Goal: Transaction & Acquisition: Register for event/course

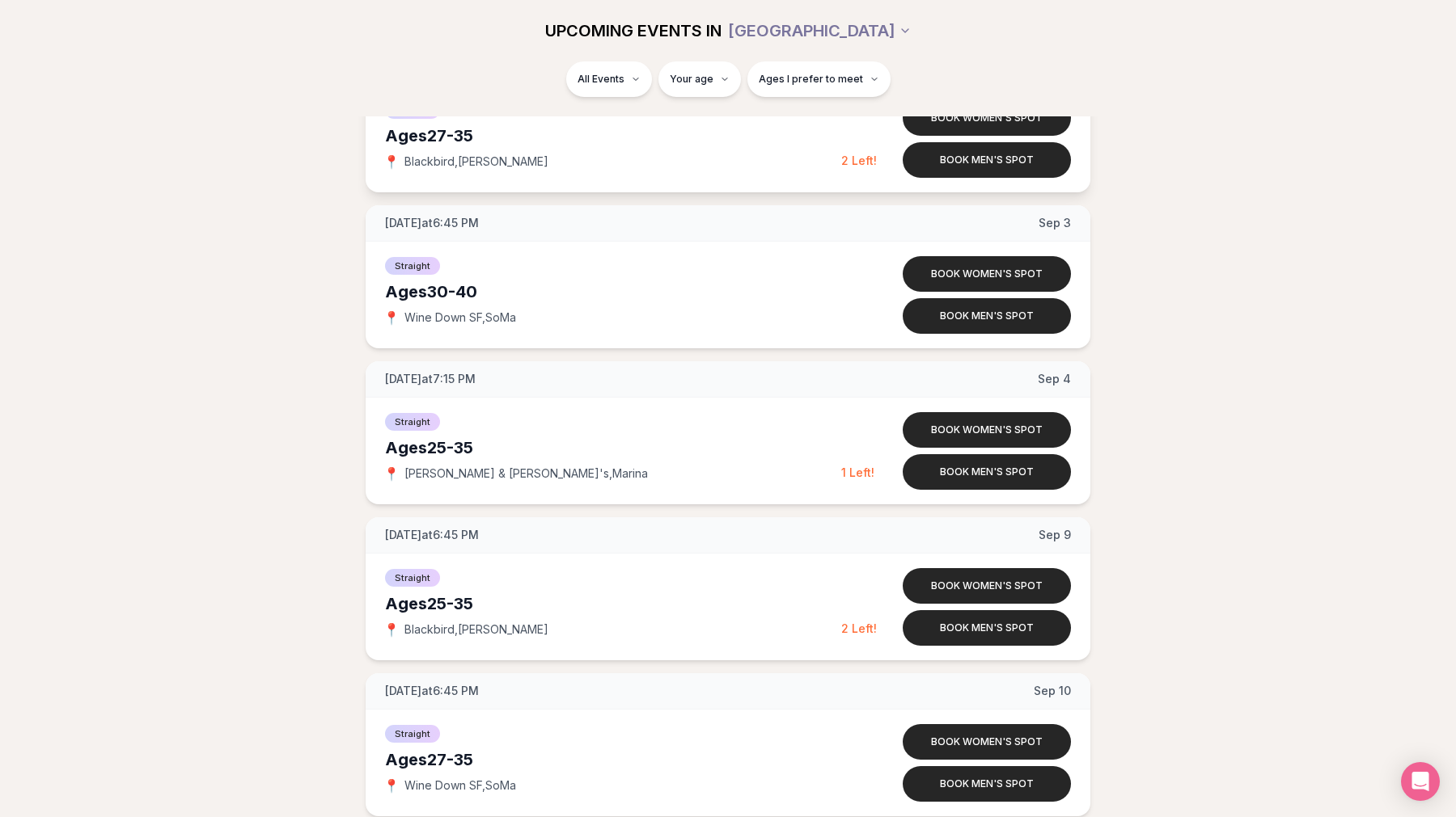
scroll to position [1533, 0]
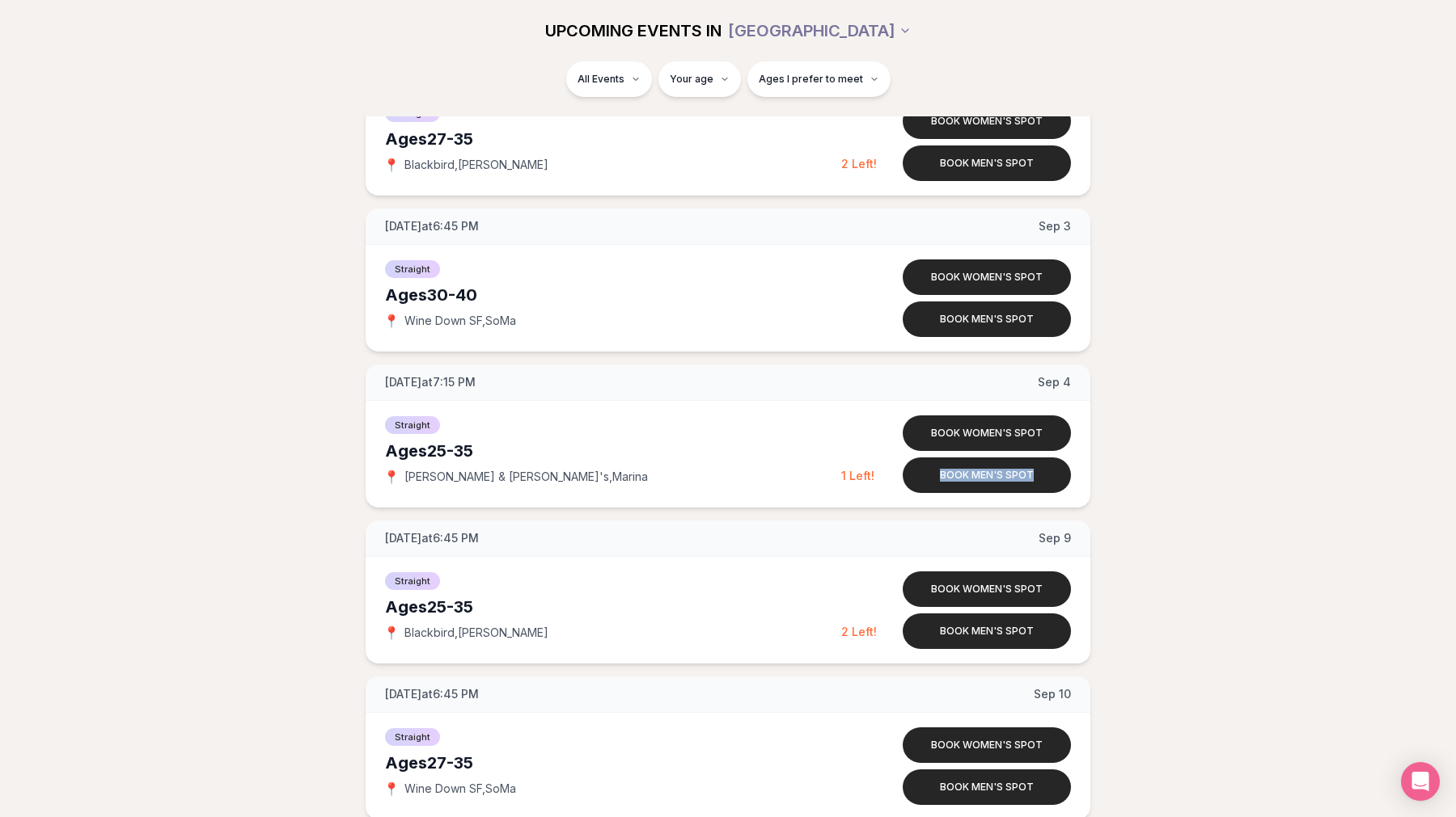
click at [1207, 446] on div "Tuesday at 6:45 PM Aug 19 Ages 25-35 Straight 📍 Blackbird , Castro Join women's…" at bounding box center [728, 435] width 1404 height 3264
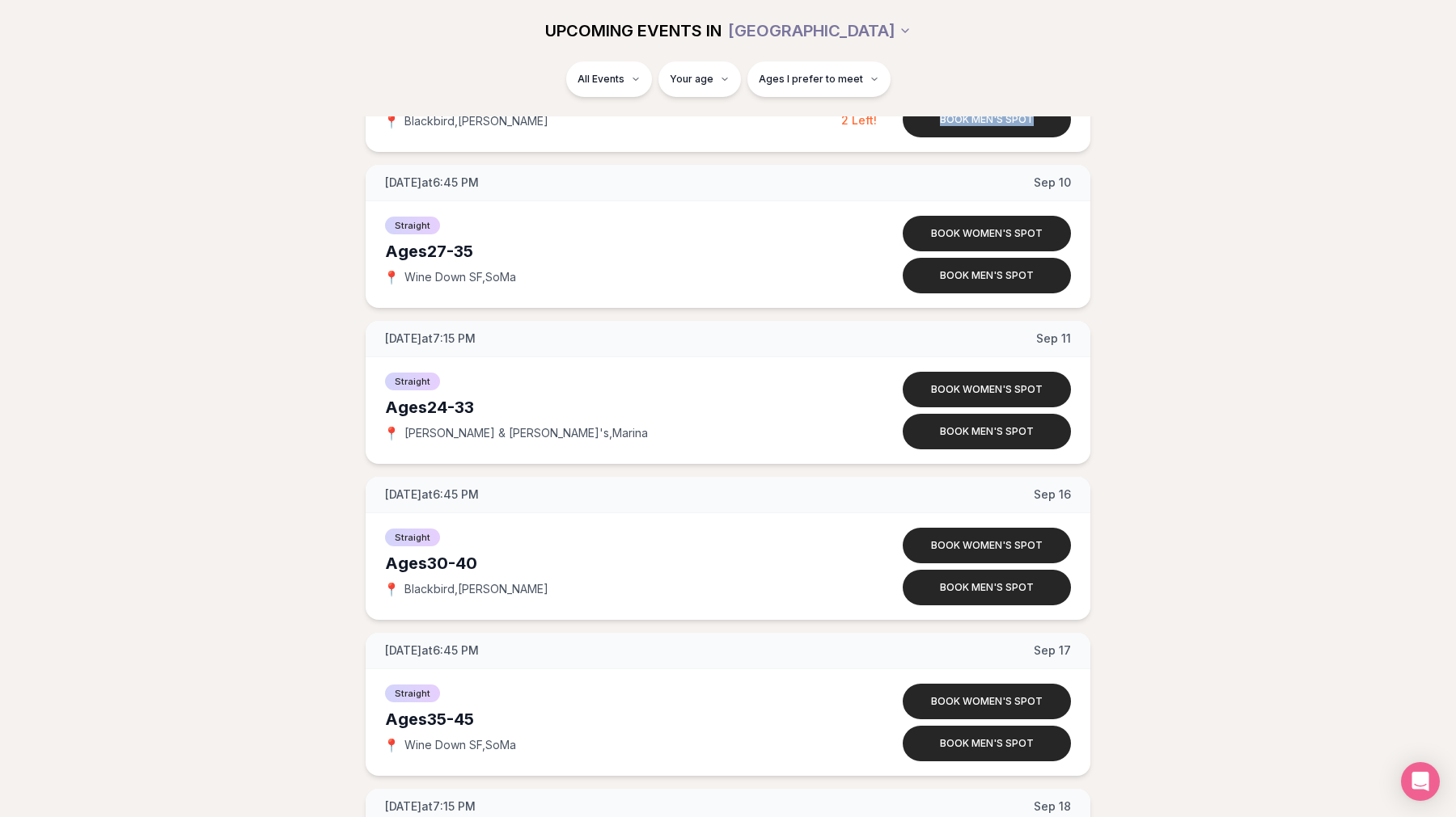
scroll to position [2048, 0]
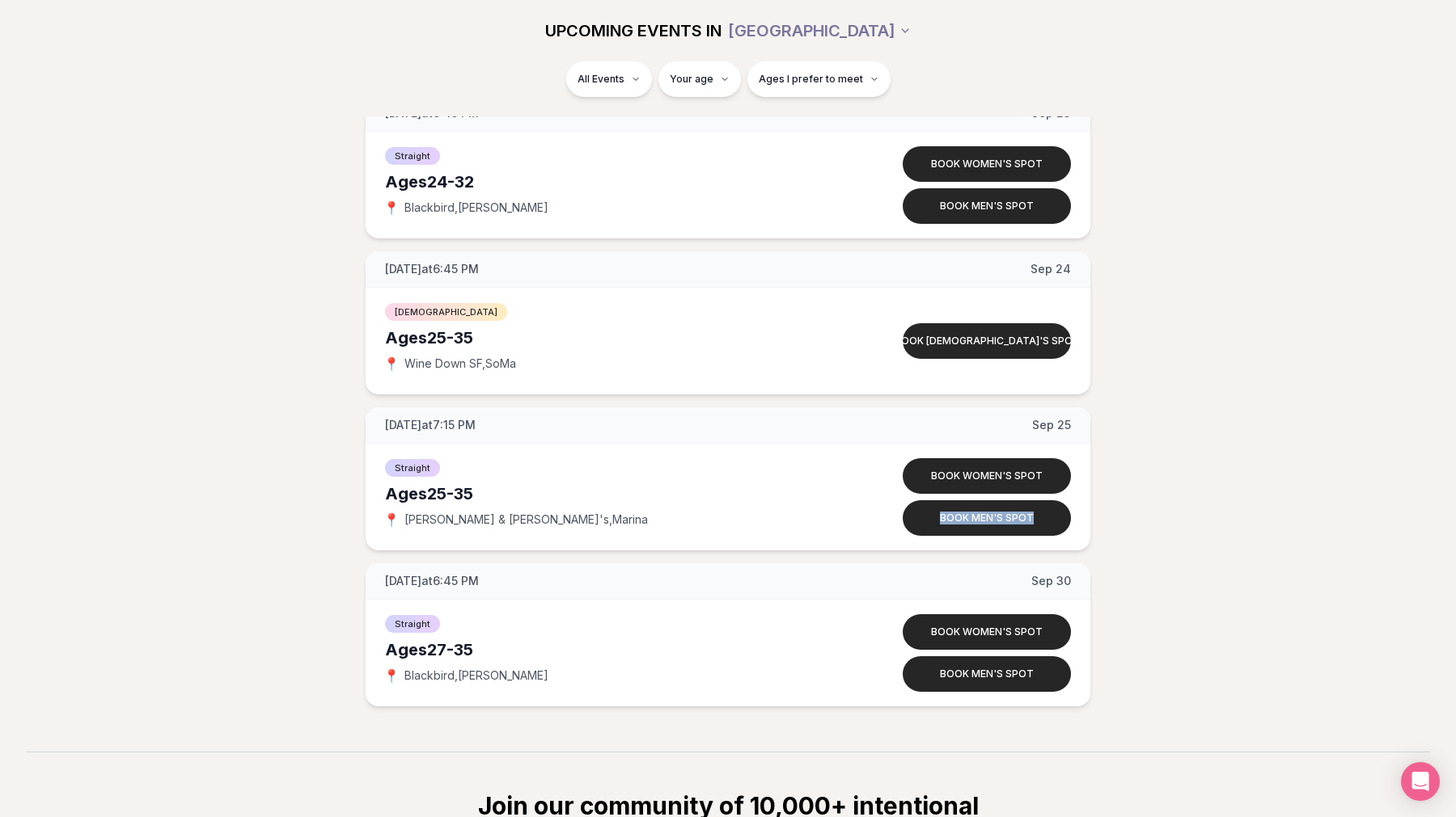
scroll to position [2816, 0]
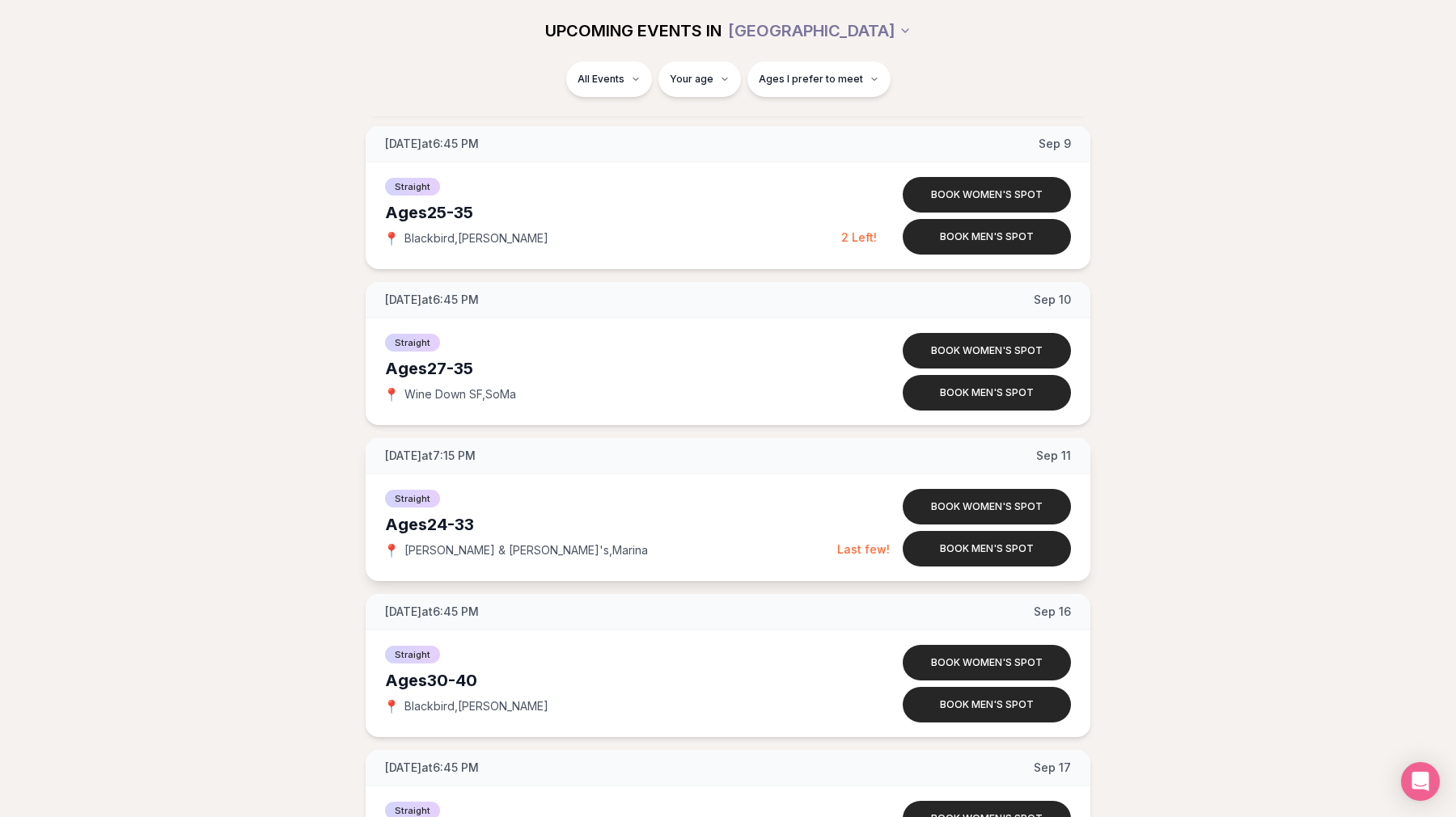
scroll to position [1928, 0]
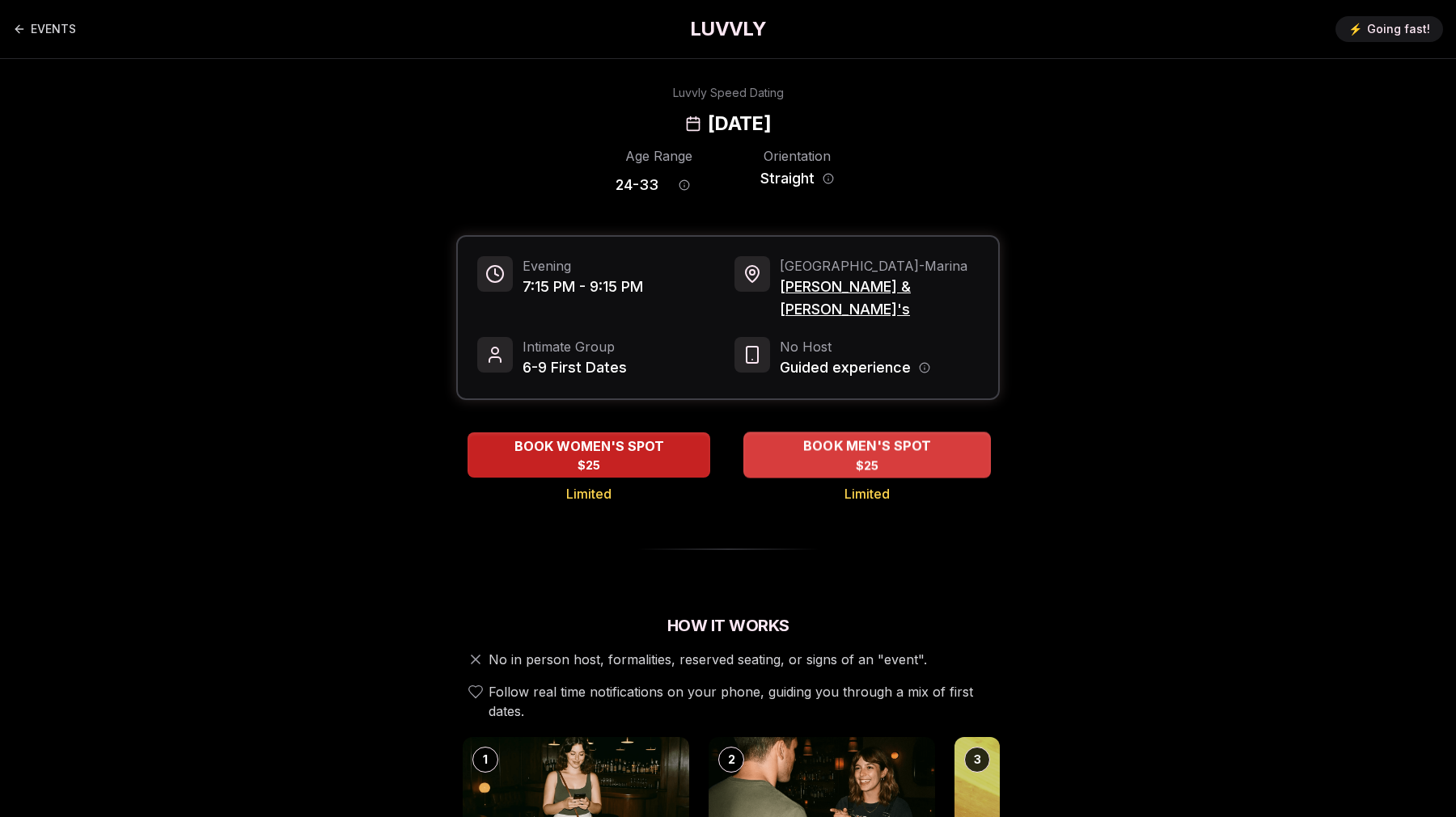
click at [911, 436] on span "BOOK MEN'S SPOT" at bounding box center [867, 446] width 134 height 20
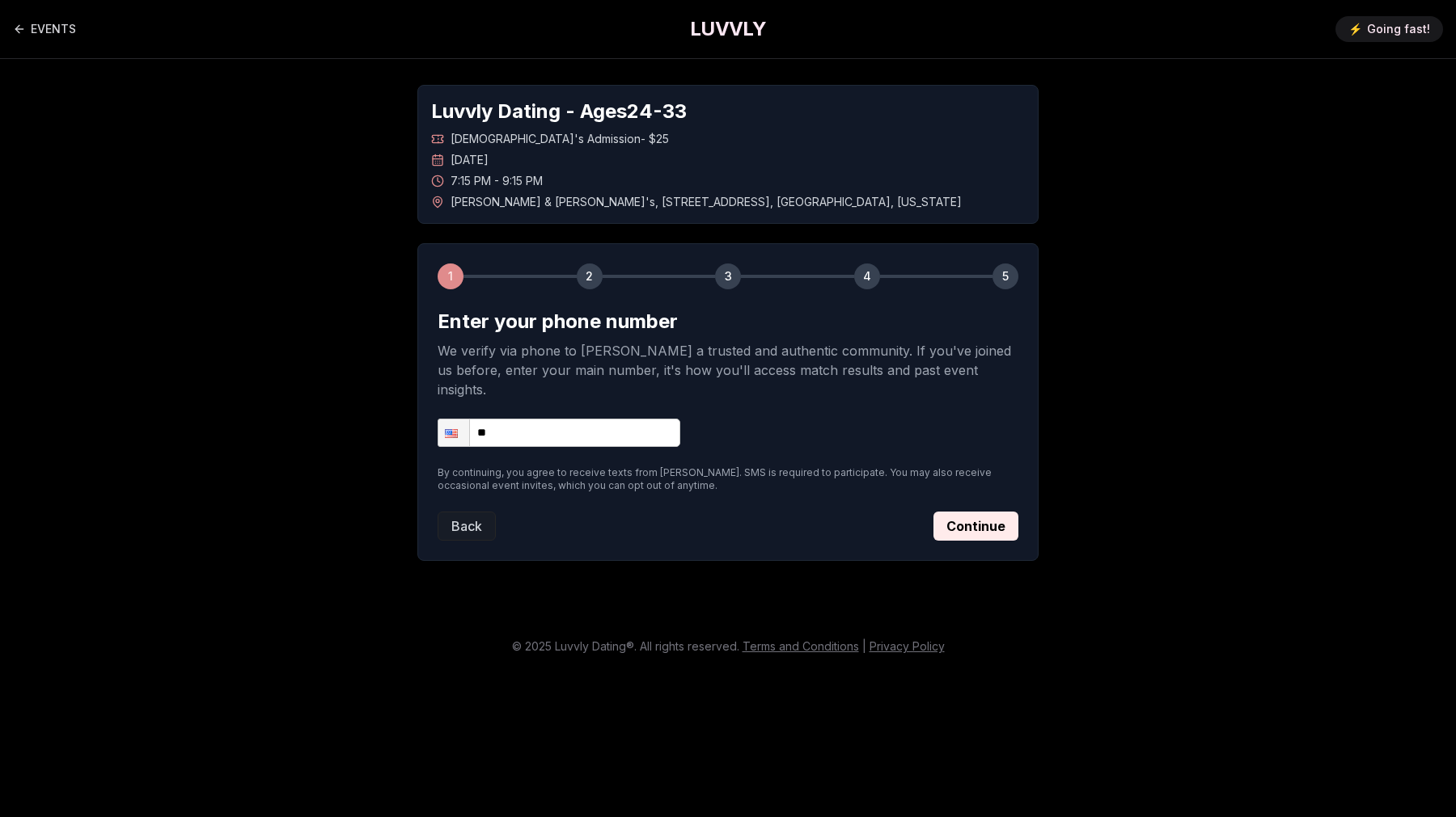
click at [521, 419] on input "**" at bounding box center [558, 433] width 243 height 28
type input "**********"
click at [974, 511] on button "Continue" at bounding box center [975, 526] width 85 height 29
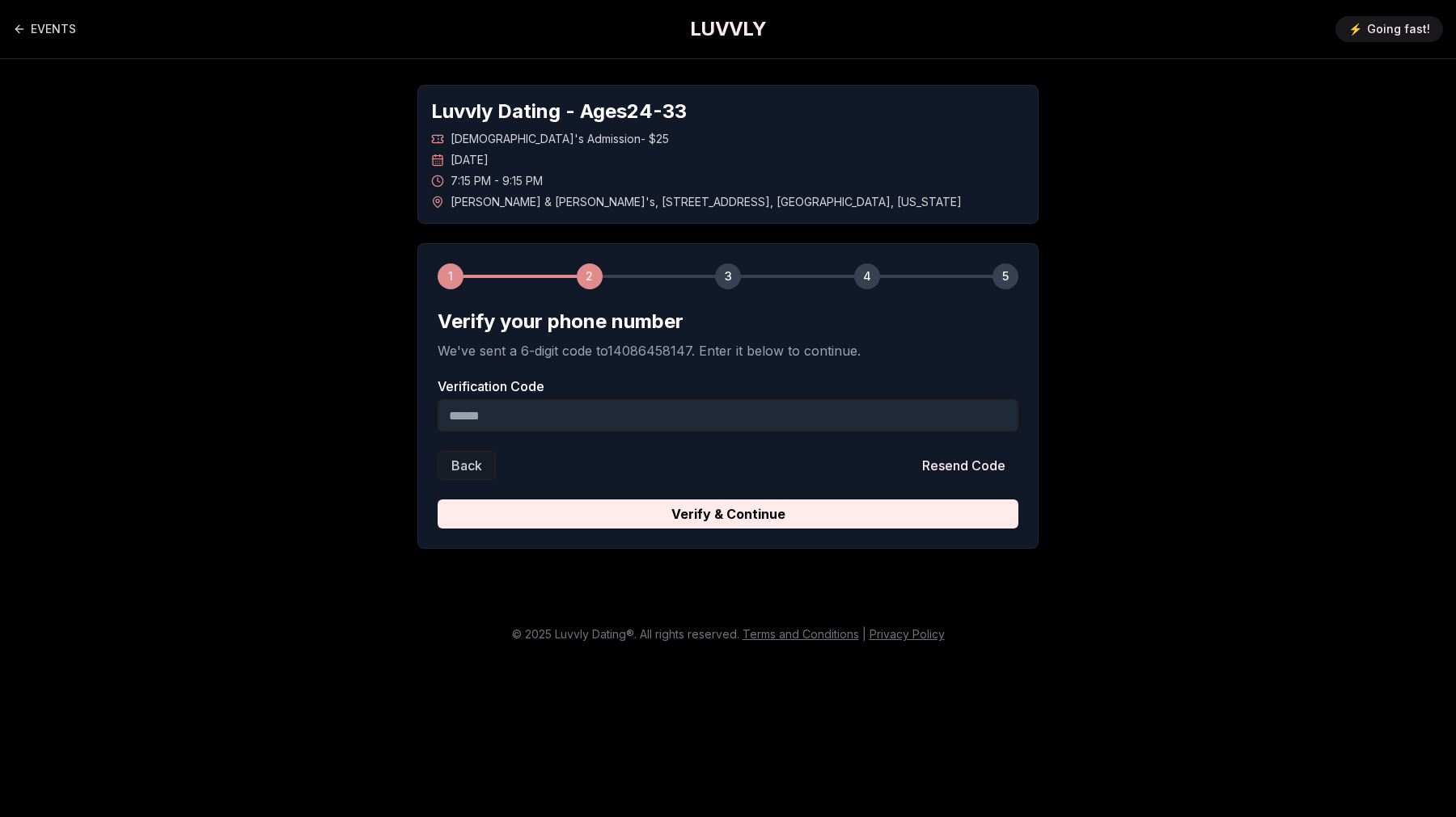
click at [654, 421] on input "Verification Code" at bounding box center [728, 416] width 581 height 32
type input "******"
click at [437, 499] on button "Verify & Continue" at bounding box center [728, 514] width 581 height 29
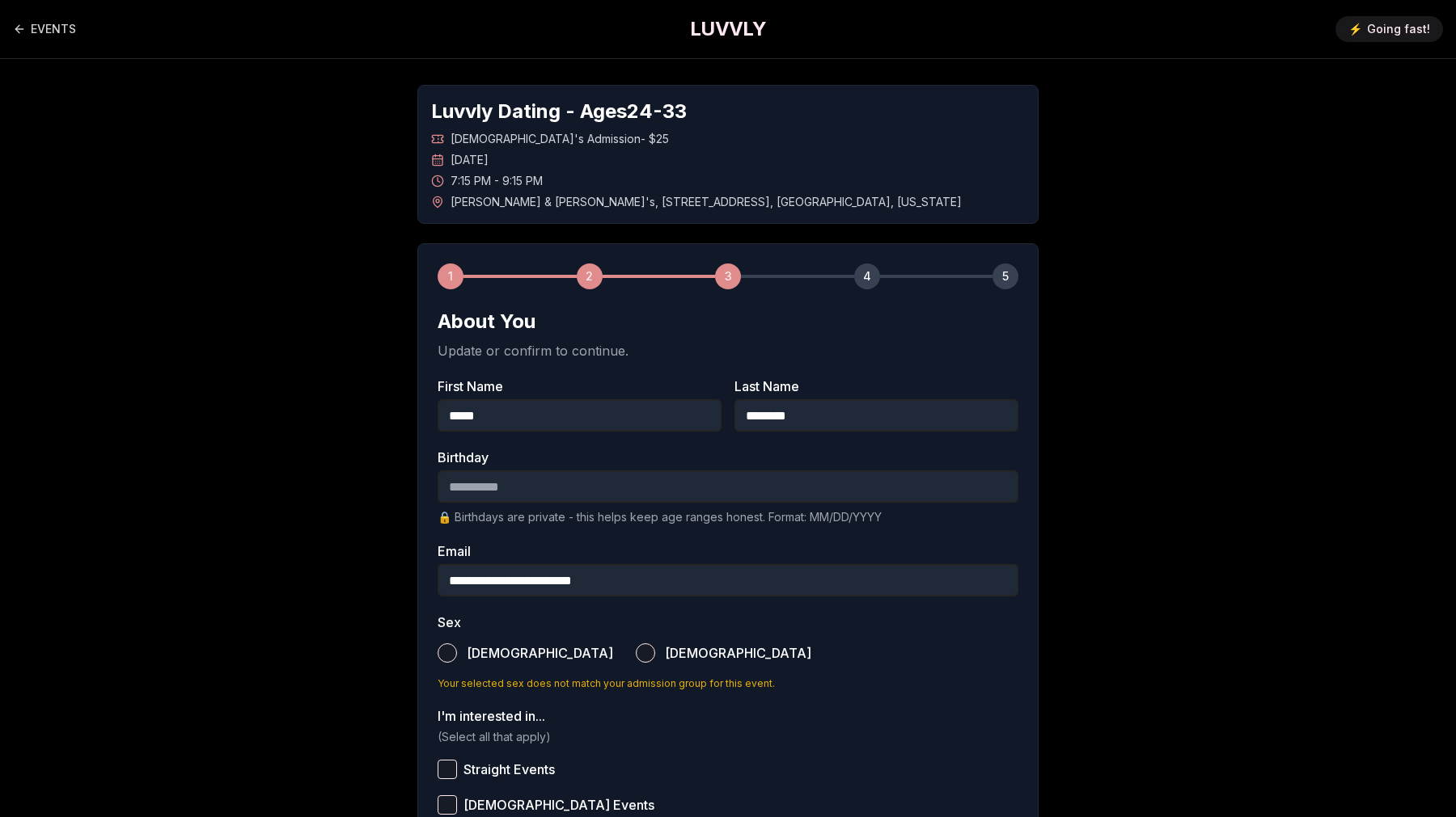
click at [603, 492] on input "Birthday" at bounding box center [728, 487] width 581 height 32
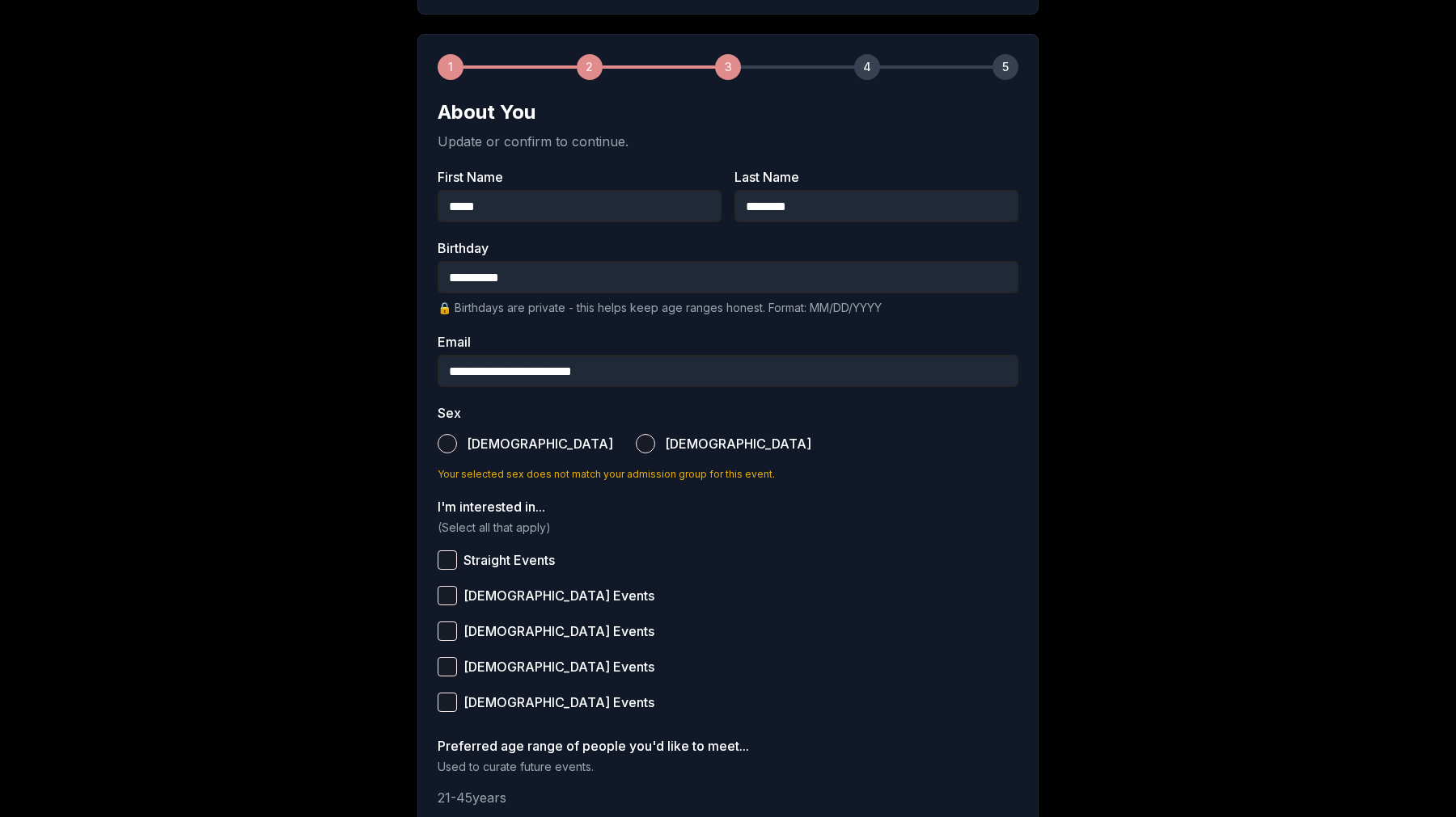
scroll to position [213, 0]
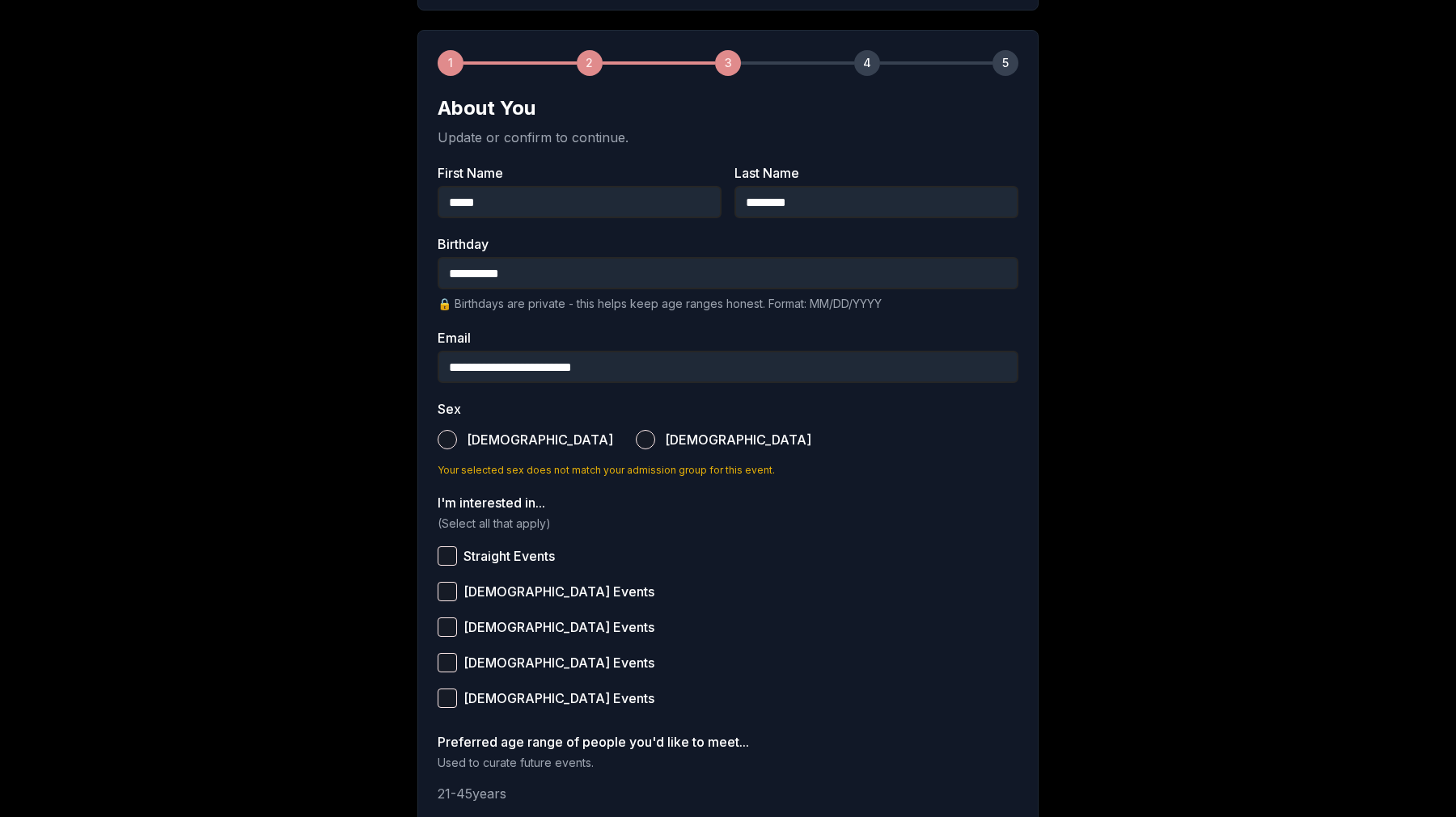
type input "**********"
click at [458, 441] on label "[DEMOGRAPHIC_DATA]" at bounding box center [524, 440] width 175 height 36
click at [457, 441] on button "[DEMOGRAPHIC_DATA]" at bounding box center [447, 440] width 20 height 20
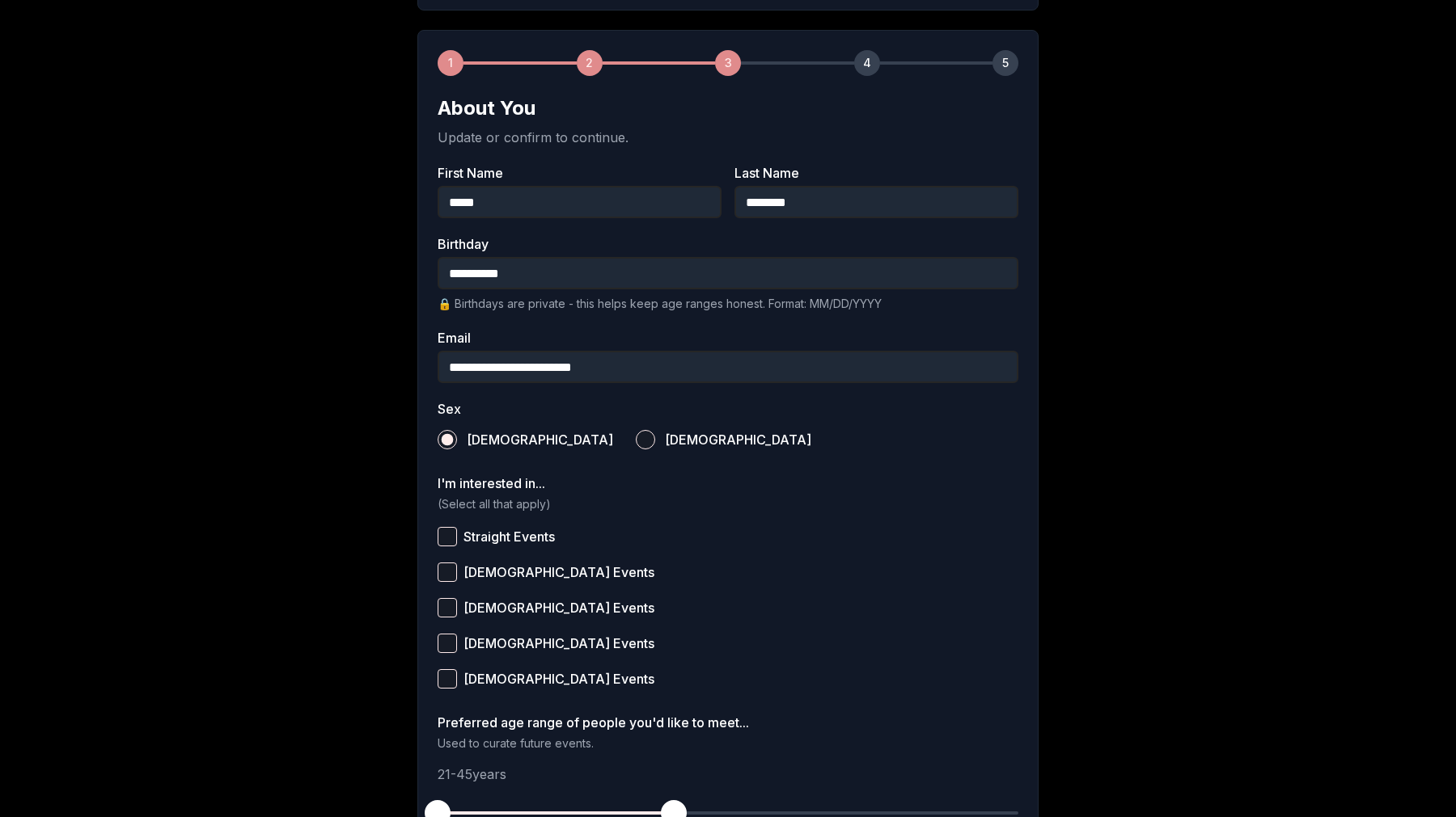
click at [526, 533] on span "Straight Events" at bounding box center [509, 536] width 91 height 13
click at [457, 533] on button "Straight Events" at bounding box center [447, 536] width 20 height 20
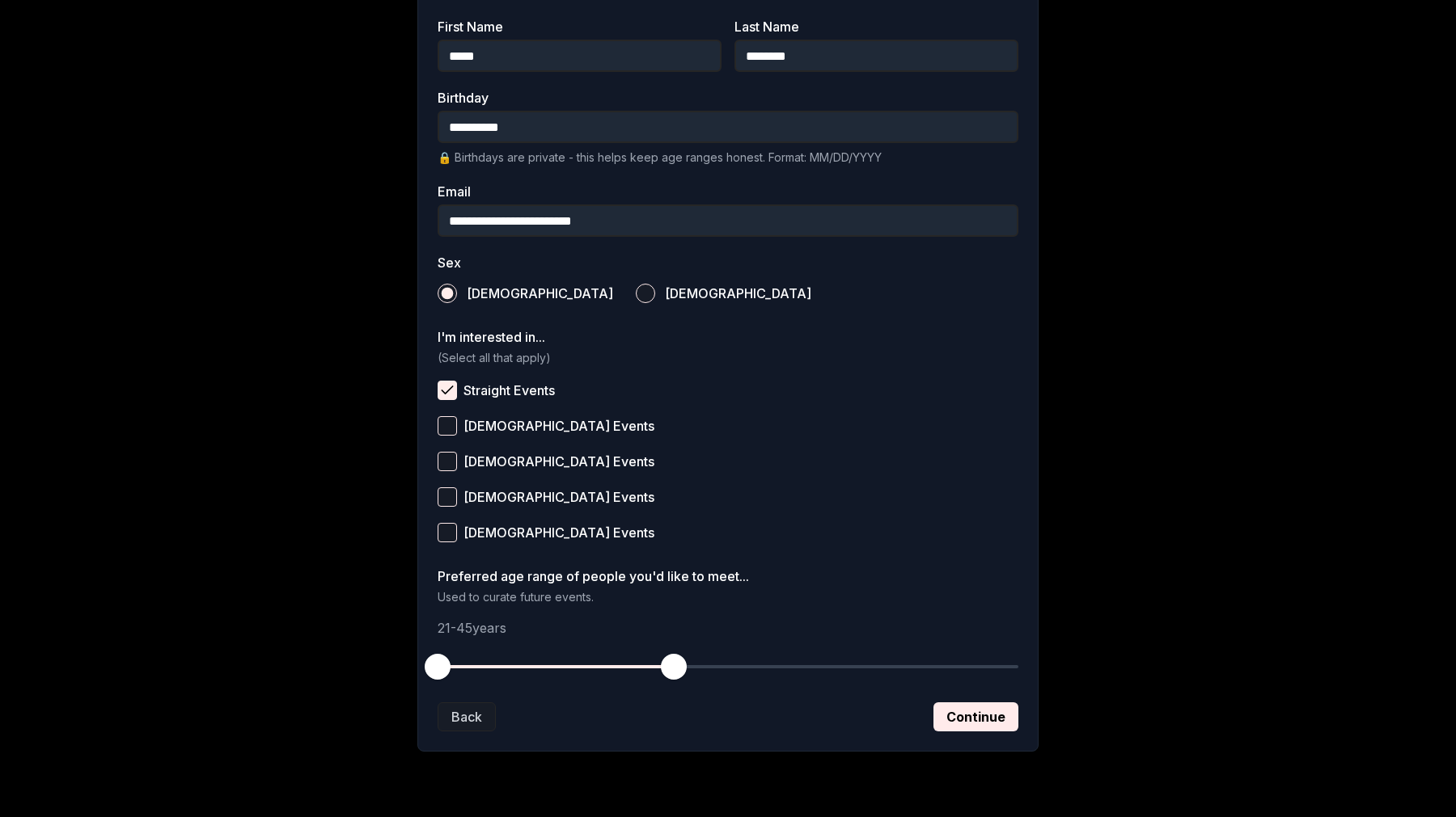
scroll to position [401, 0]
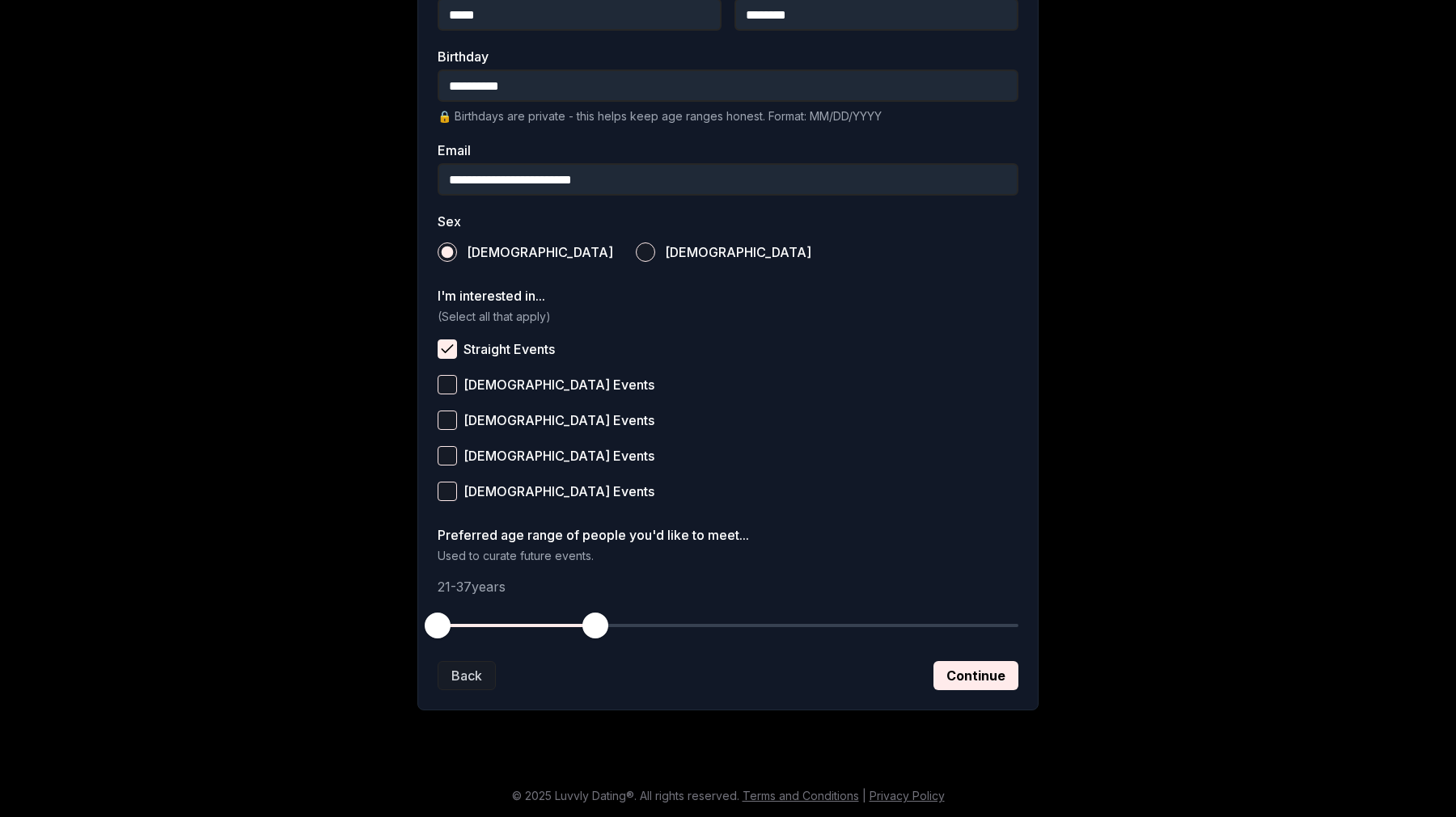
drag, startPoint x: 682, startPoint y: 626, endPoint x: 596, endPoint y: 630, distance: 86.1
click at [596, 630] on span "button" at bounding box center [595, 626] width 26 height 26
click at [946, 672] on button "Continue" at bounding box center [975, 676] width 85 height 29
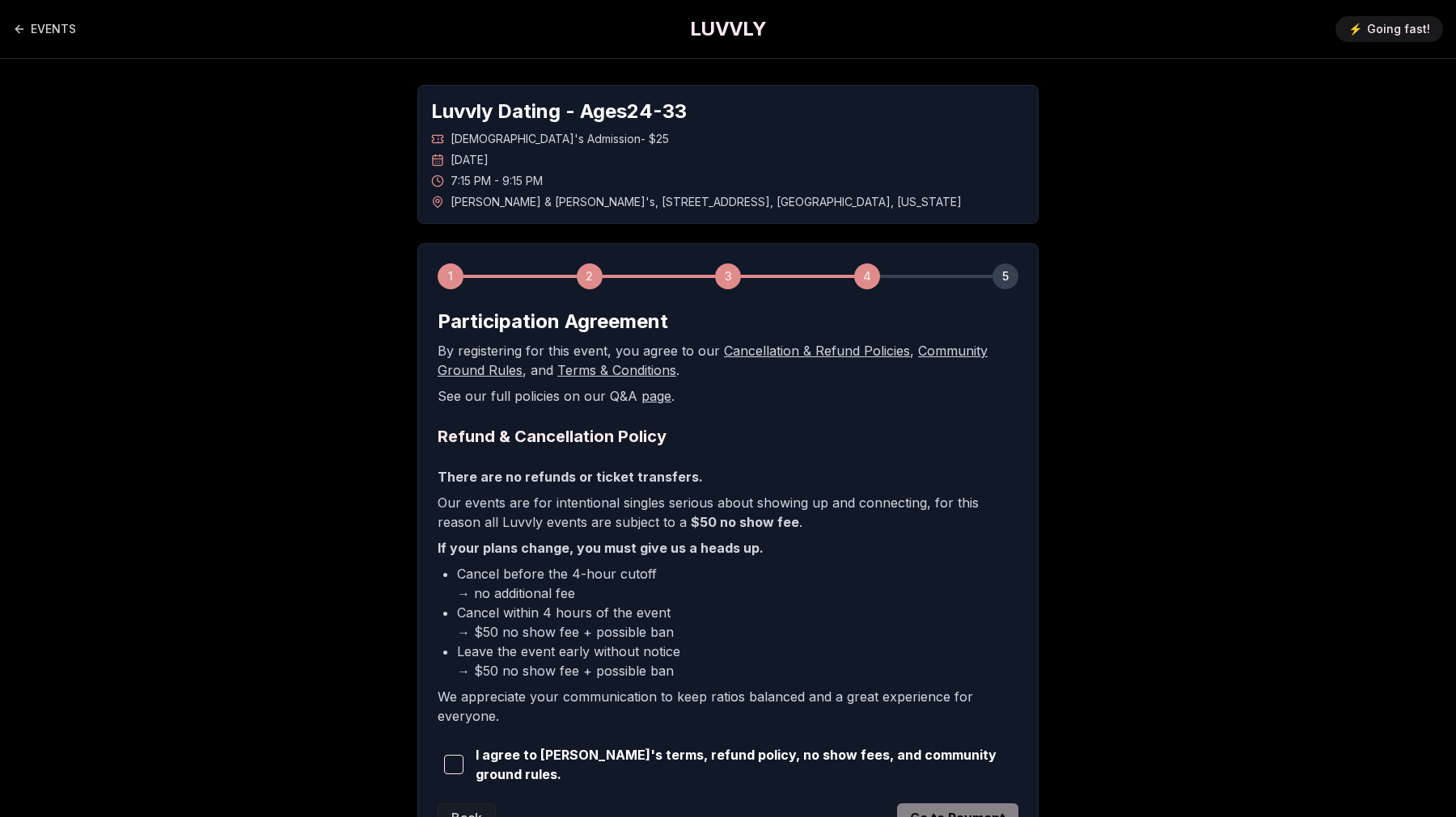
scroll to position [139, 0]
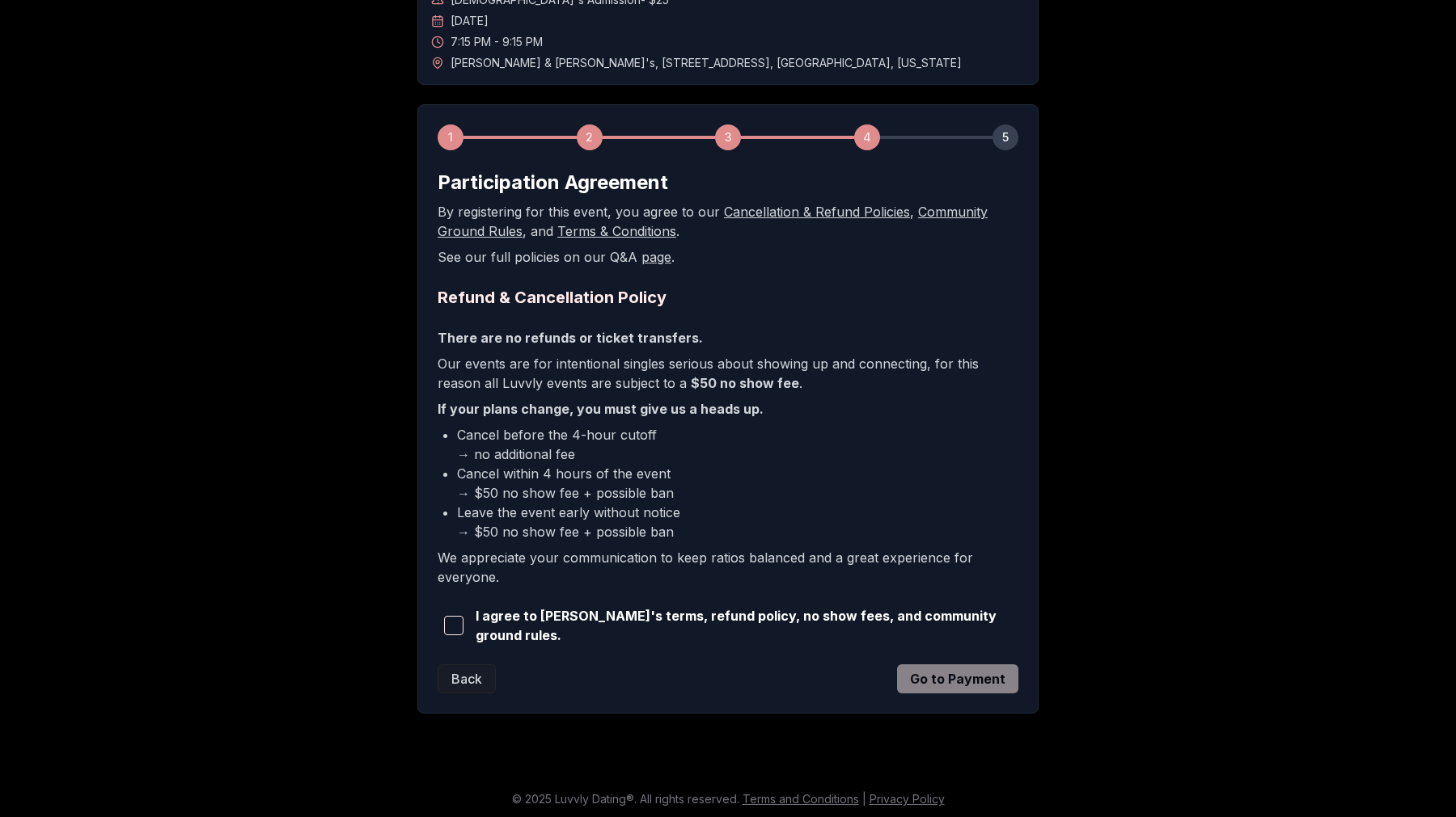
click at [722, 603] on form "Participation Agreement By registering for this event, you agree to our Cancell…" at bounding box center [728, 432] width 581 height 524
click at [724, 615] on span "I agree to [PERSON_NAME]'s terms, refund policy, no show fees, and community gr…" at bounding box center [746, 625] width 542 height 38
click at [726, 636] on div "I agree to [PERSON_NAME]'s terms, refund policy, no show fees, and community gr…" at bounding box center [728, 625] width 581 height 38
click at [724, 632] on span "I agree to [PERSON_NAME]'s terms, refund policy, no show fees, and community gr…" at bounding box center [746, 625] width 542 height 38
click at [444, 624] on button "button" at bounding box center [453, 626] width 32 height 36
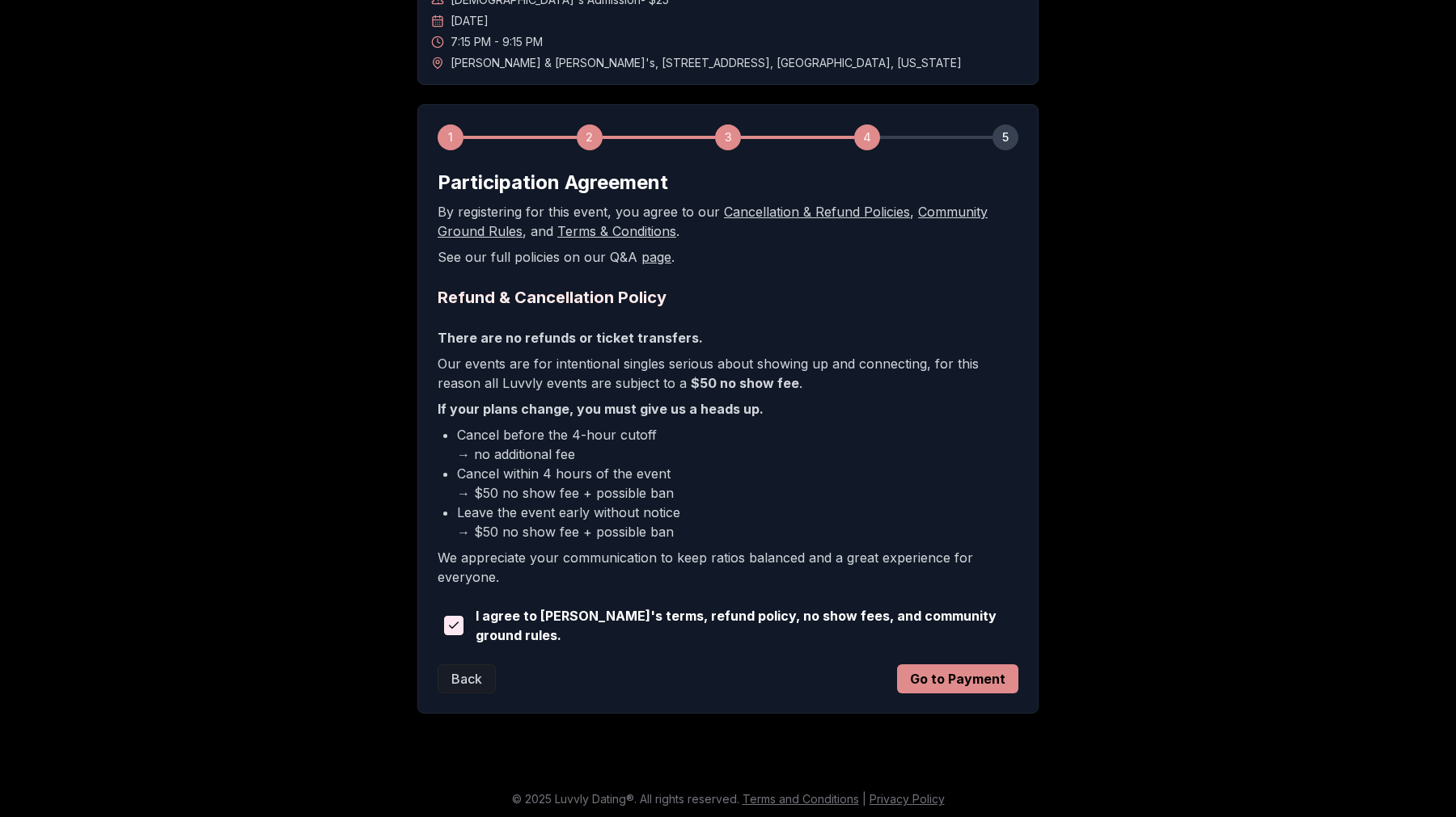
click at [985, 671] on button "Go to Payment" at bounding box center [957, 679] width 121 height 29
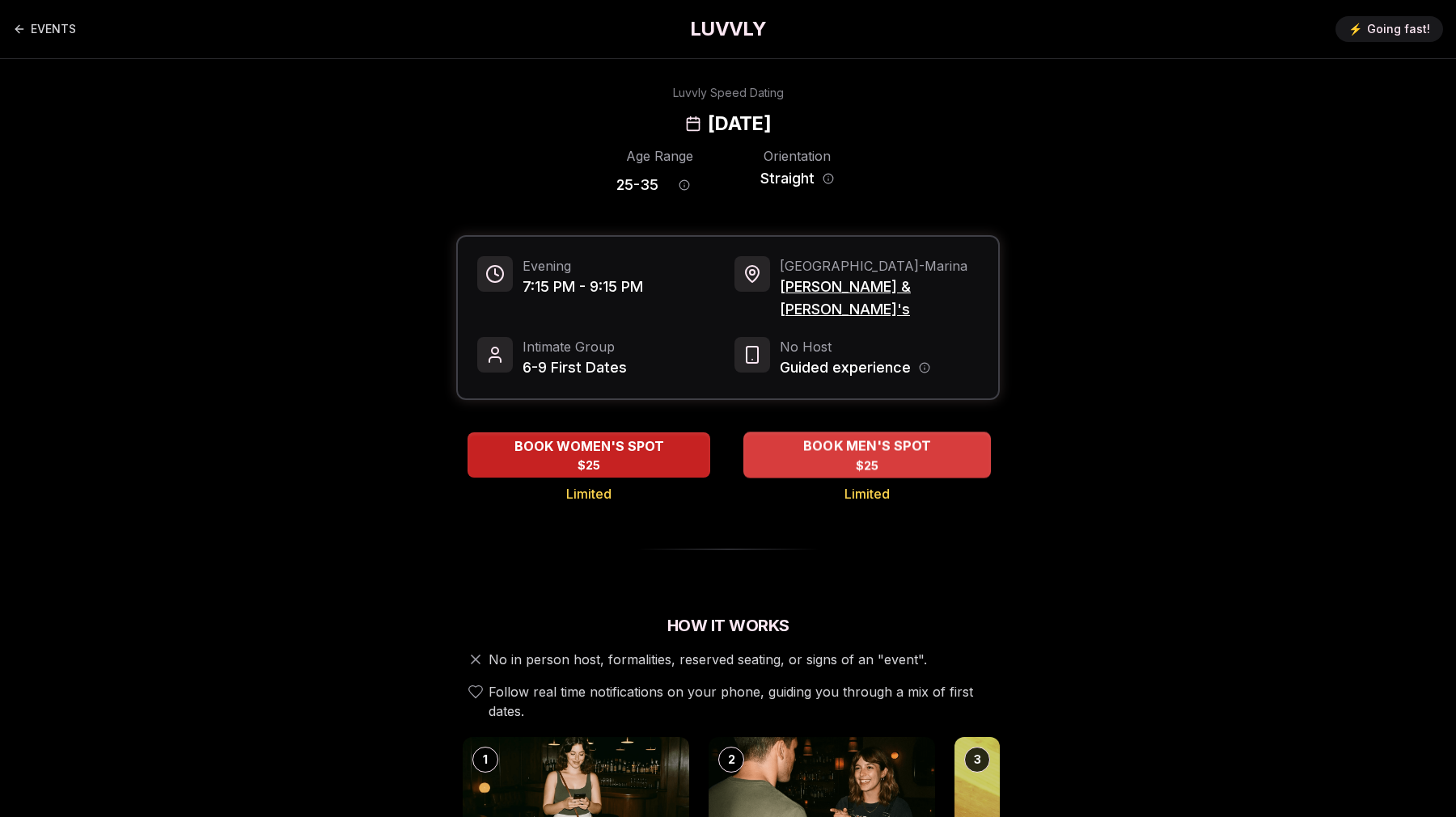
click at [880, 436] on span "BOOK MEN'S SPOT" at bounding box center [867, 446] width 134 height 20
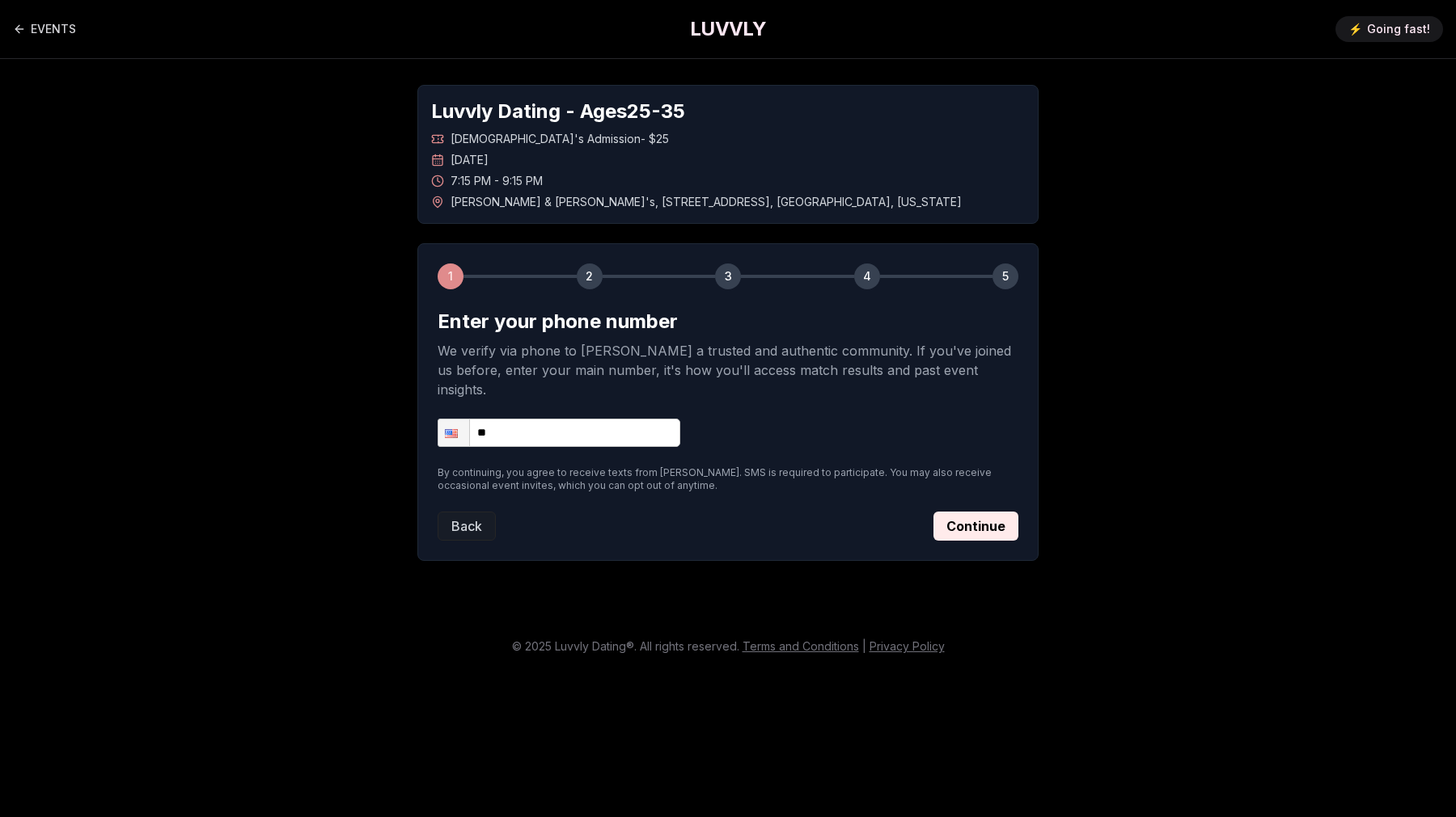
click at [604, 419] on input "**" at bounding box center [558, 433] width 243 height 28
type input "**********"
click at [991, 511] on button "Continue" at bounding box center [975, 526] width 85 height 29
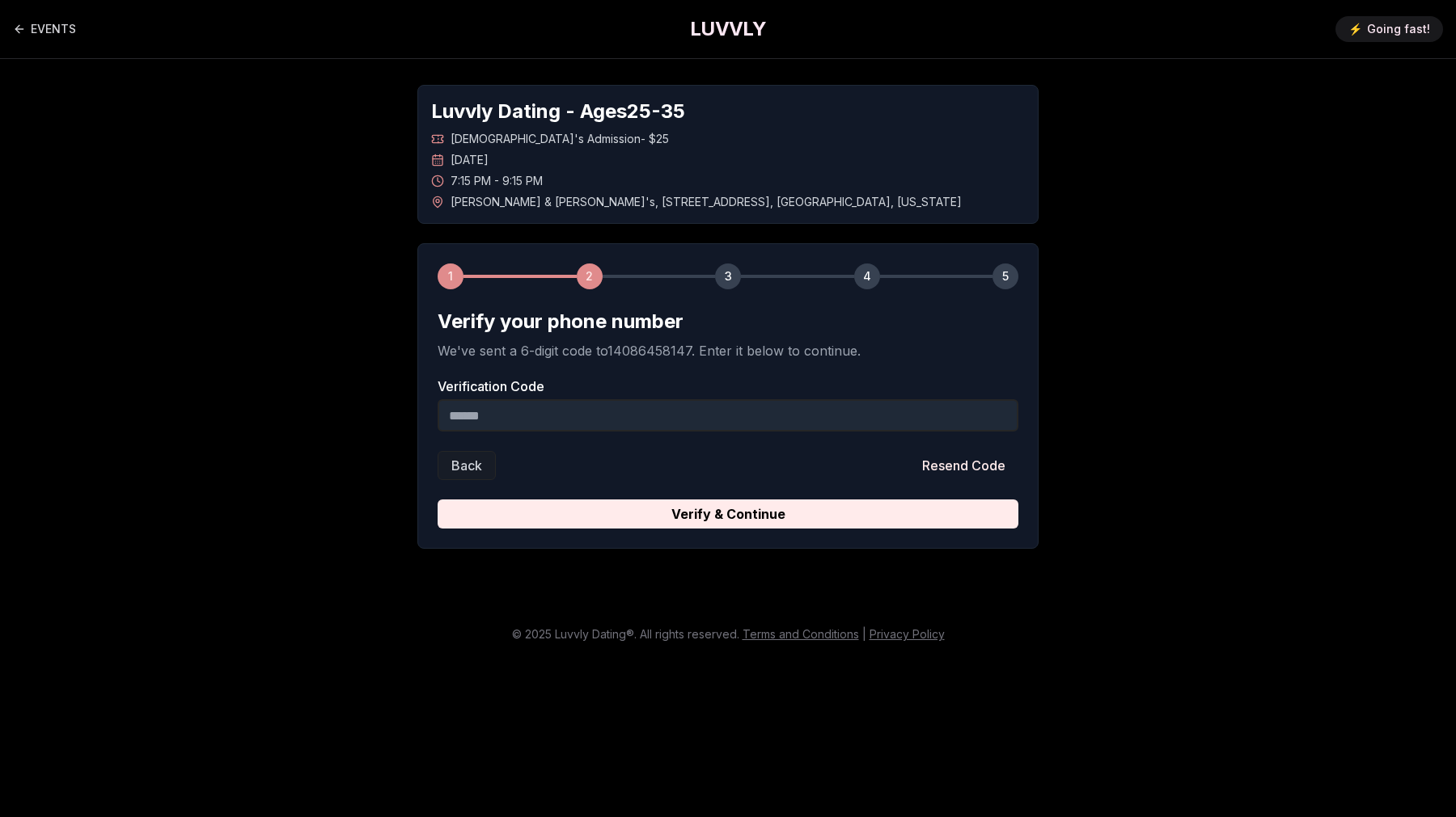
click at [773, 425] on input "Verification Code" at bounding box center [728, 416] width 581 height 32
type input "******"
click at [437, 499] on button "Verify & Continue" at bounding box center [728, 514] width 581 height 29
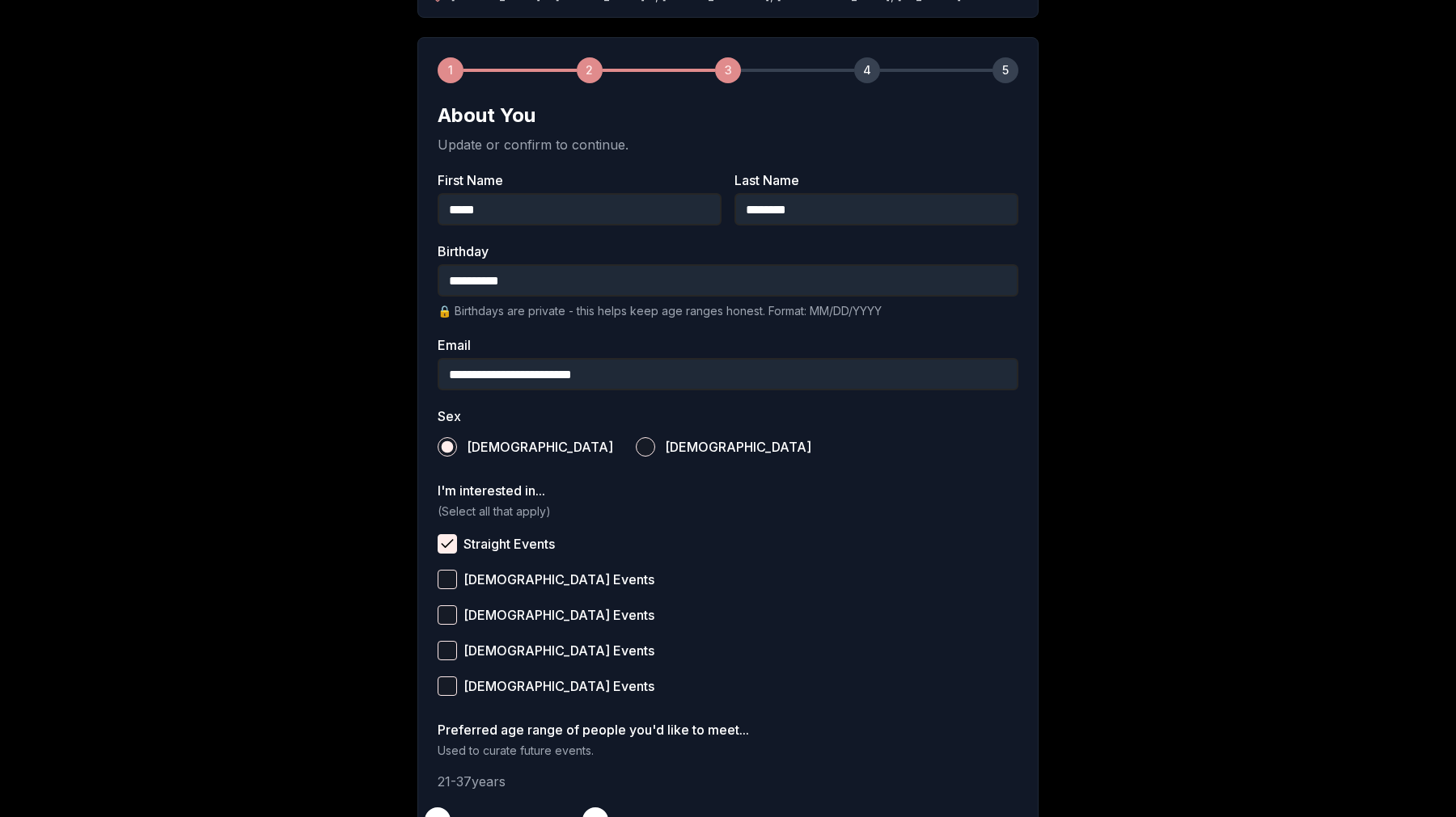
scroll to position [401, 0]
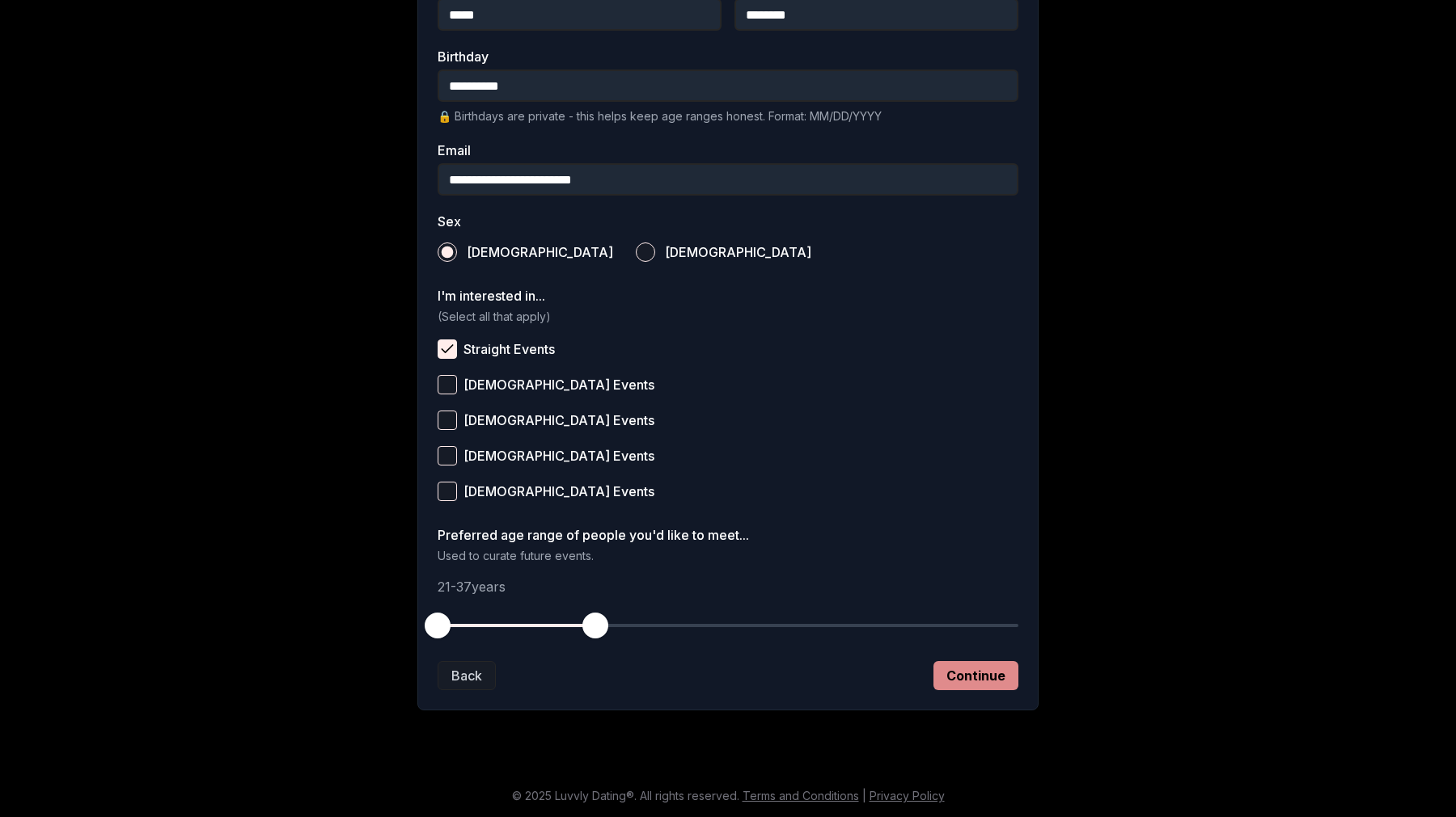
click at [990, 686] on button "Continue" at bounding box center [975, 676] width 85 height 29
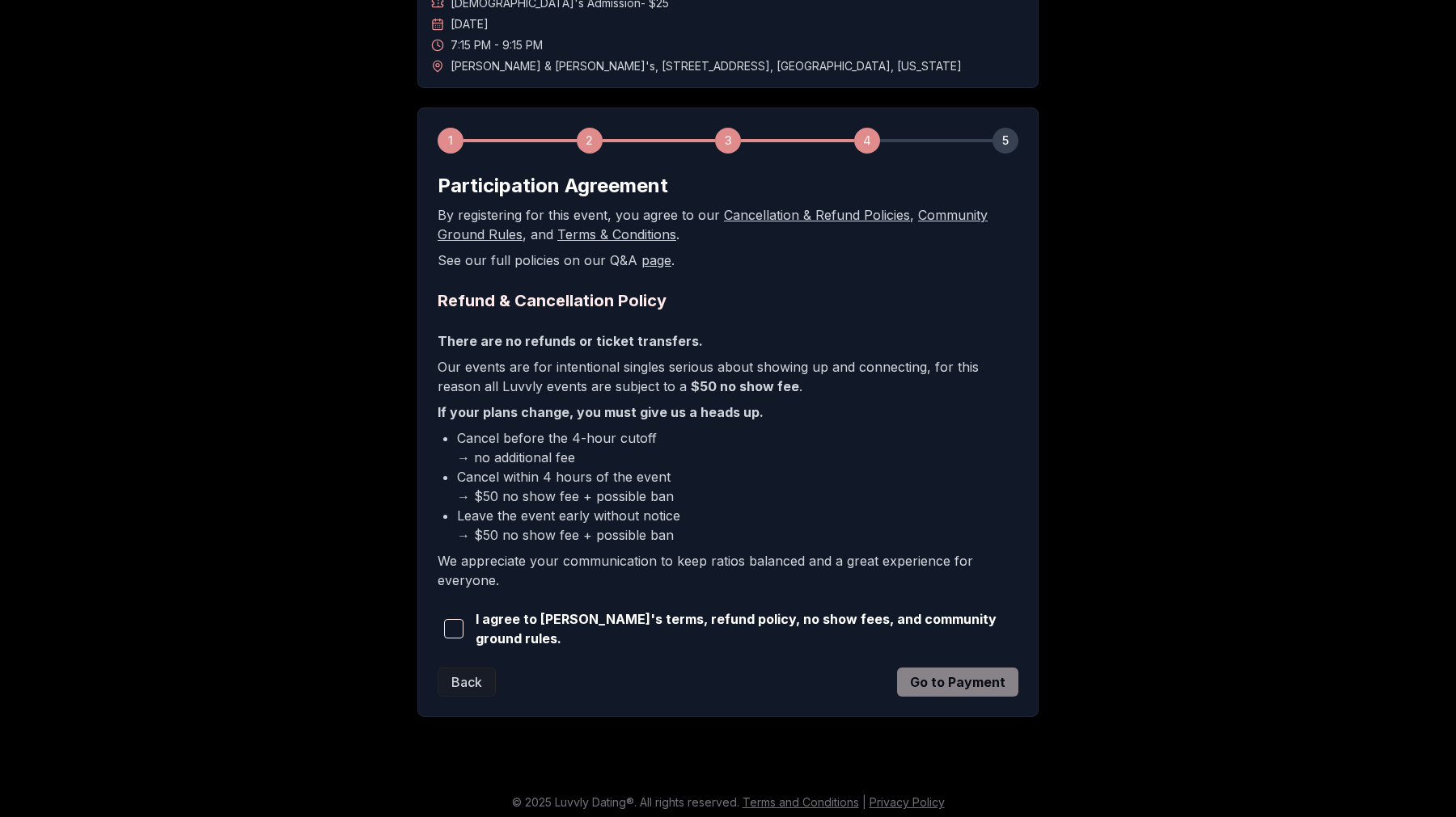
scroll to position [139, 0]
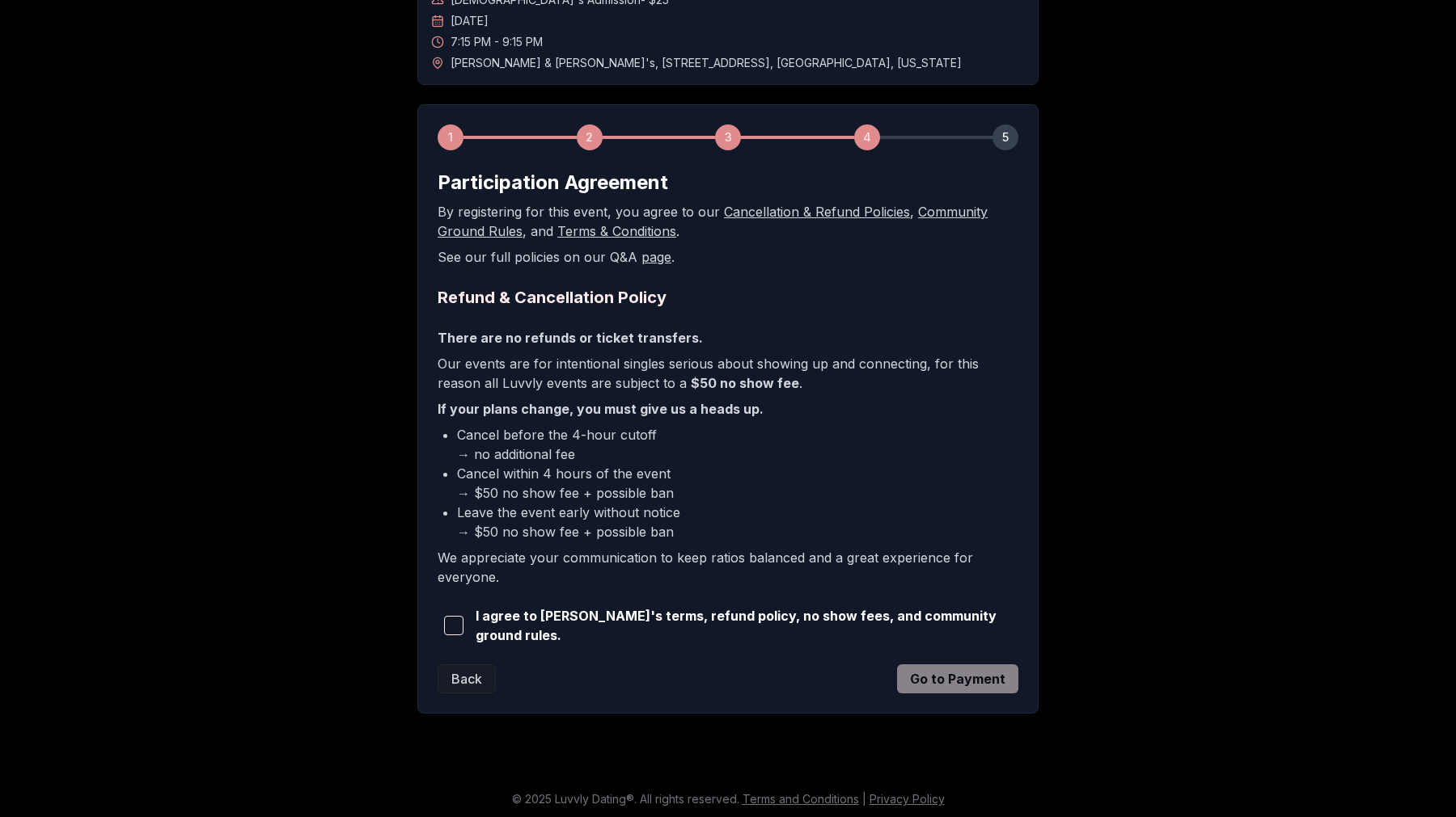
click at [865, 622] on span "I agree to [PERSON_NAME]'s terms, refund policy, no show fees, and community gr…" at bounding box center [746, 625] width 542 height 38
click at [452, 627] on span "button" at bounding box center [453, 626] width 20 height 20
click at [983, 677] on button "Go to Payment" at bounding box center [957, 679] width 121 height 29
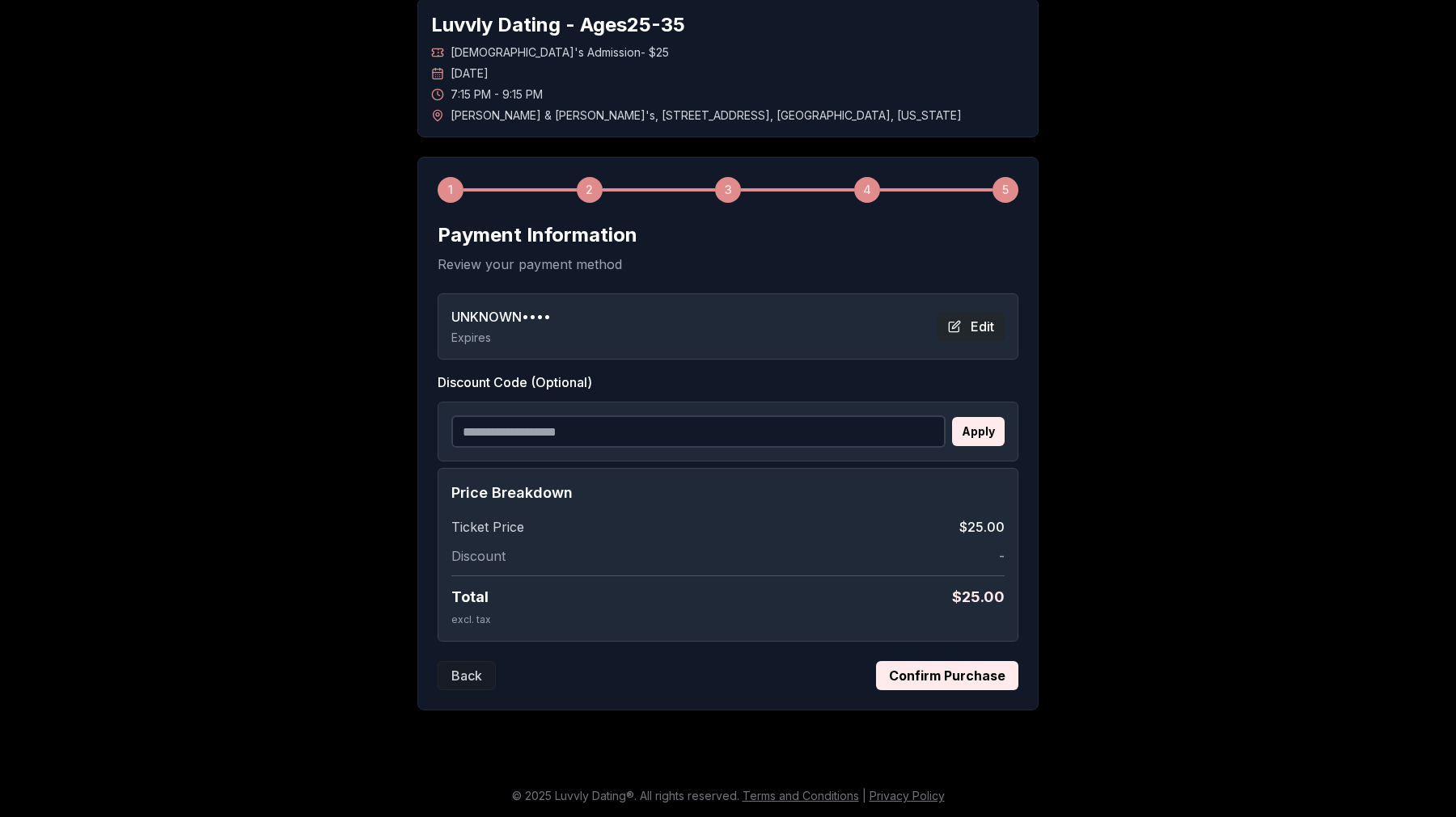
click at [985, 312] on button "Edit" at bounding box center [971, 327] width 67 height 29
